Goal: Navigation & Orientation: Find specific page/section

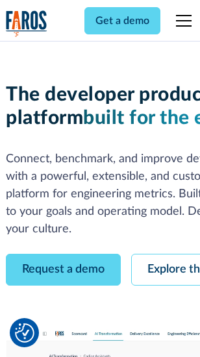
scroll to position [73, 0]
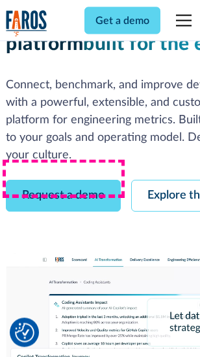
click at [64, 181] on link "Request a demo" at bounding box center [63, 197] width 115 height 32
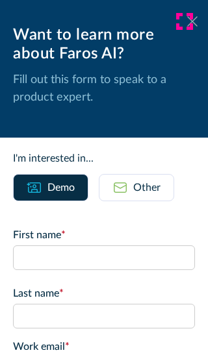
click at [187, 21] on icon at bounding box center [192, 21] width 10 height 10
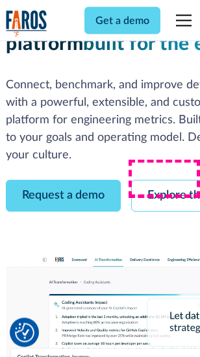
click at [170, 181] on link "Explore the platform" at bounding box center [200, 197] width 138 height 32
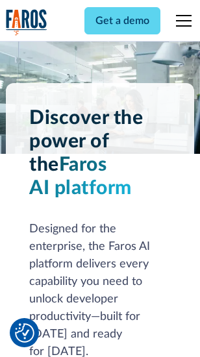
scroll to position [9900, 0]
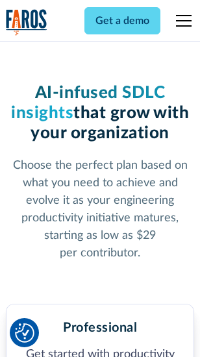
scroll to position [2060, 0]
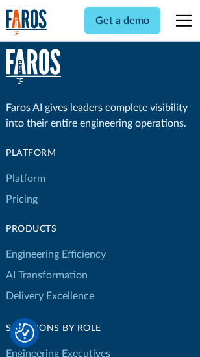
click at [25, 179] on link "Platform" at bounding box center [26, 178] width 40 height 21
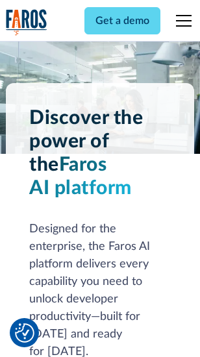
scroll to position [10317, 0]
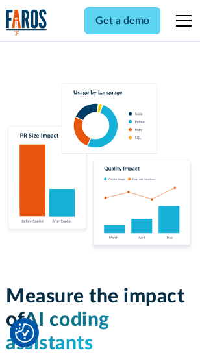
scroll to position [8114, 0]
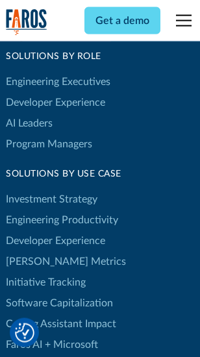
click at [39, 251] on link "[PERSON_NAME] Metrics" at bounding box center [66, 261] width 120 height 21
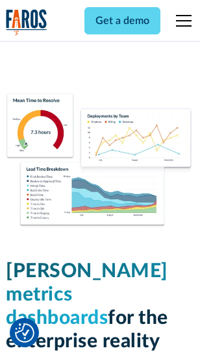
scroll to position [5754, 0]
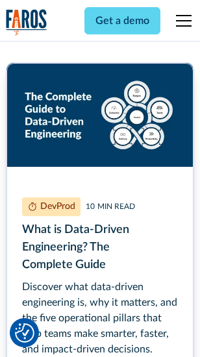
scroll to position [5904, 0]
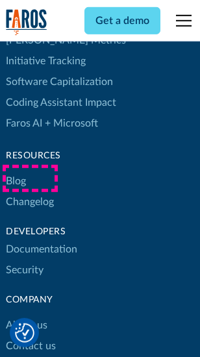
click at [30, 192] on link "Changelog" at bounding box center [30, 202] width 48 height 21
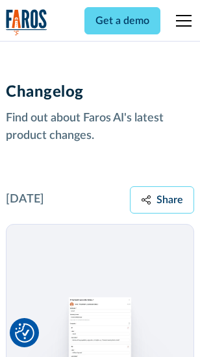
scroll to position [15937, 0]
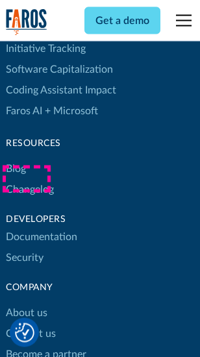
click at [26, 303] on link "About us" at bounding box center [27, 313] width 42 height 21
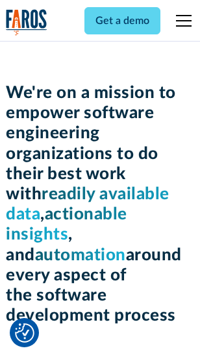
scroll to position [4494, 0]
